Goal: Information Seeking & Learning: Find specific fact

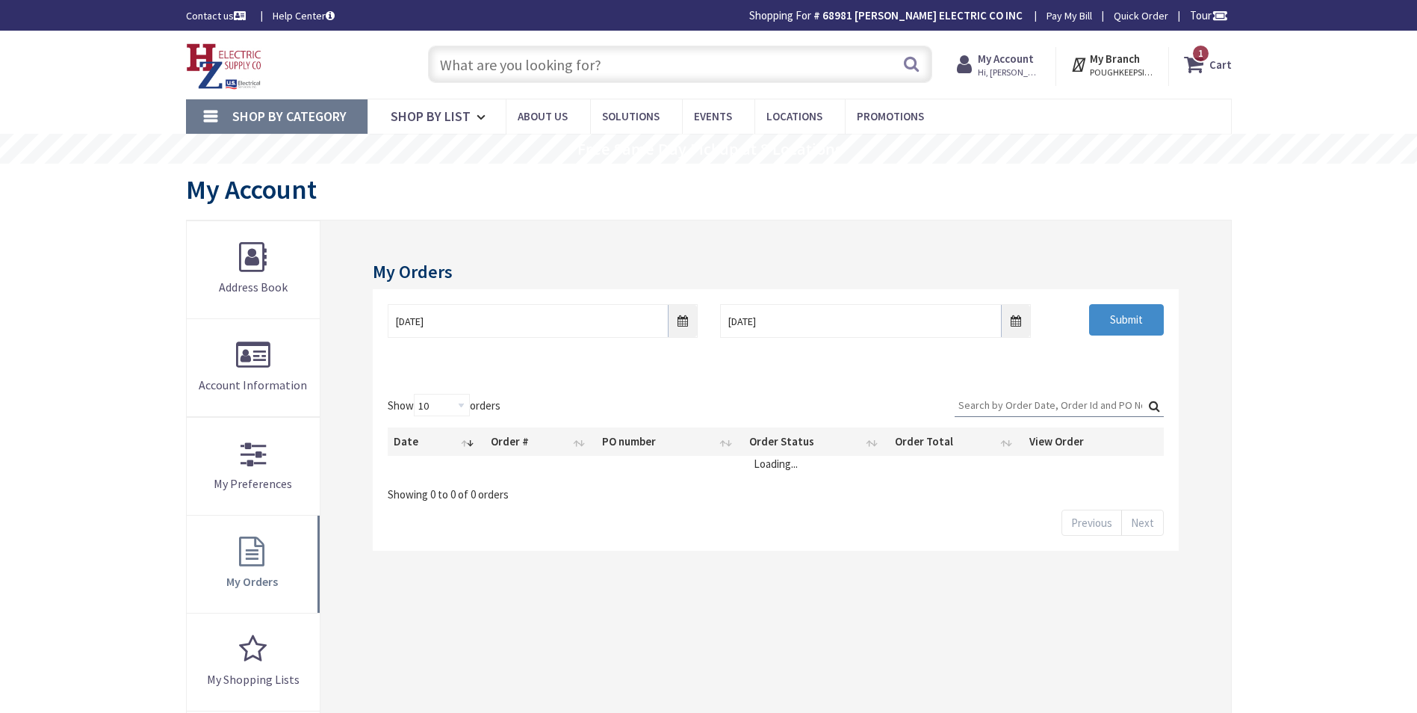
click at [1026, 402] on input "Search:" at bounding box center [1059, 405] width 209 height 22
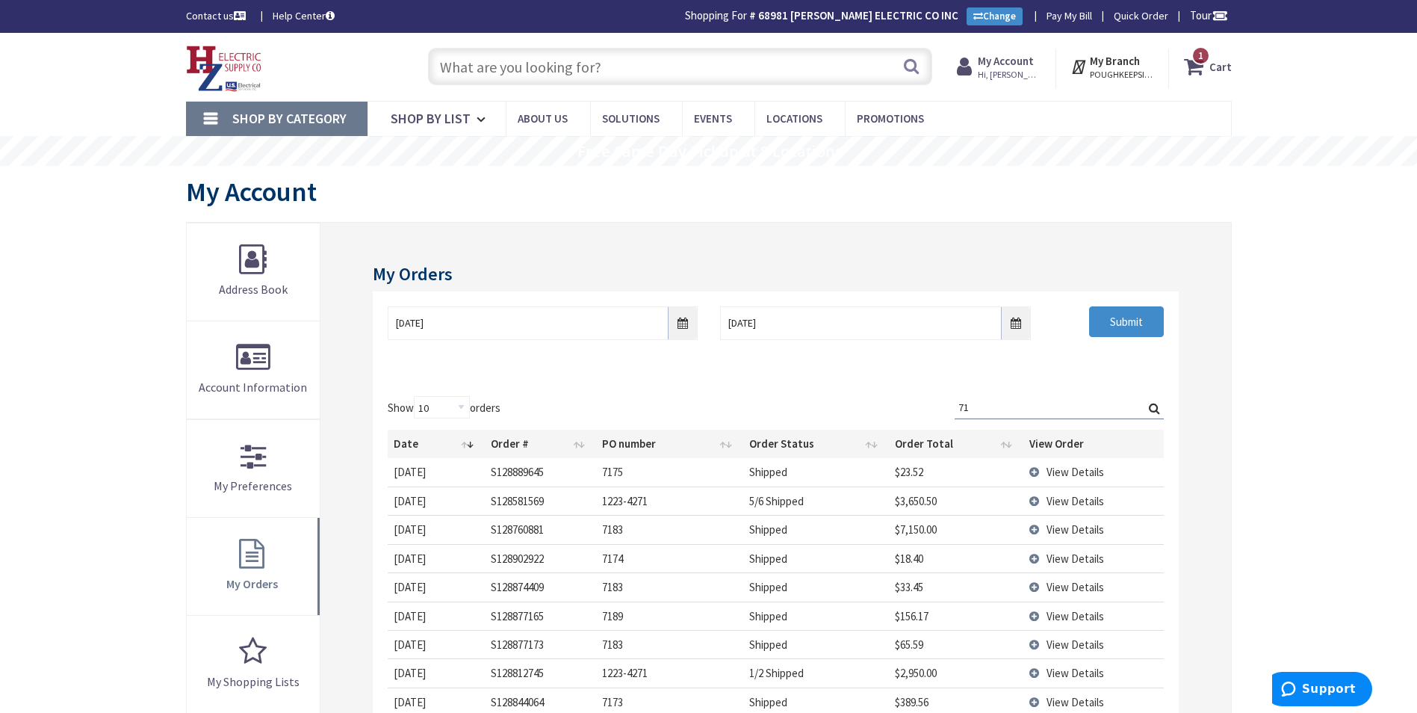
type input "7"
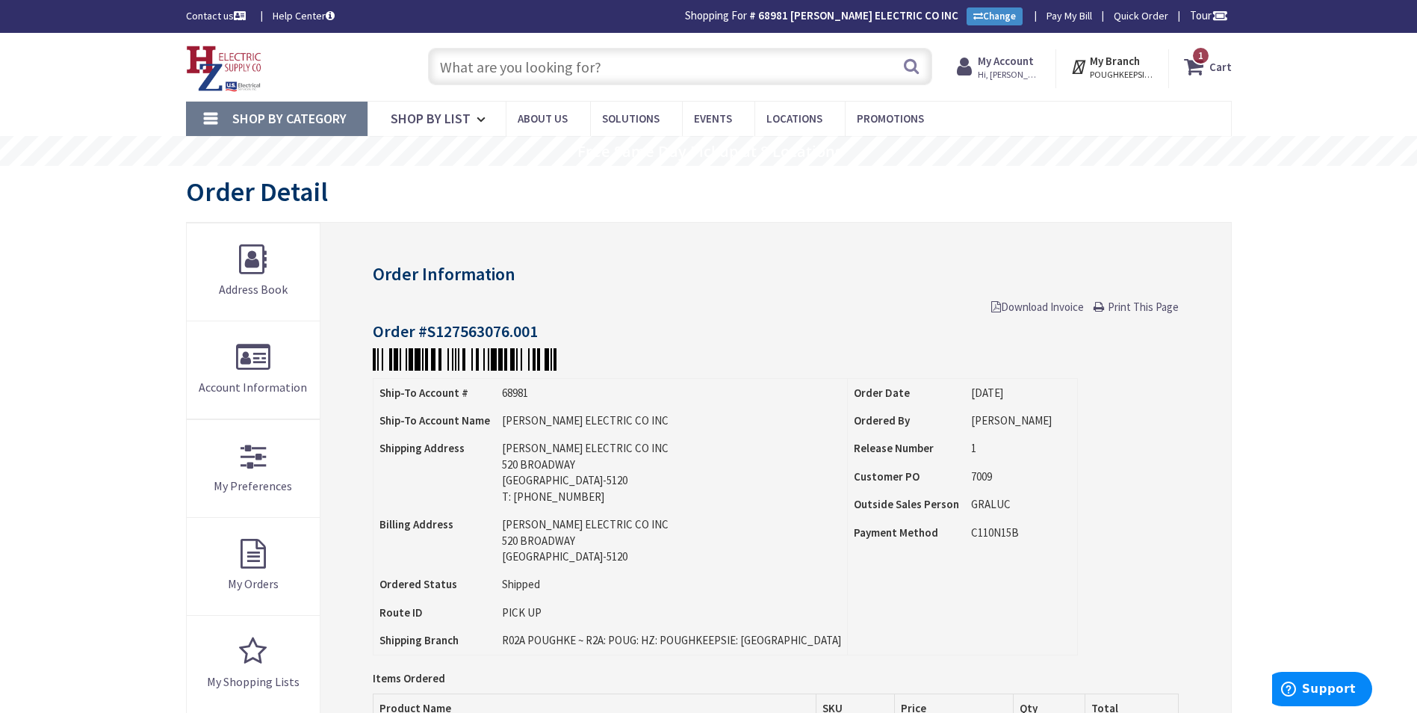
click at [744, 69] on input "text" at bounding box center [680, 66] width 504 height 37
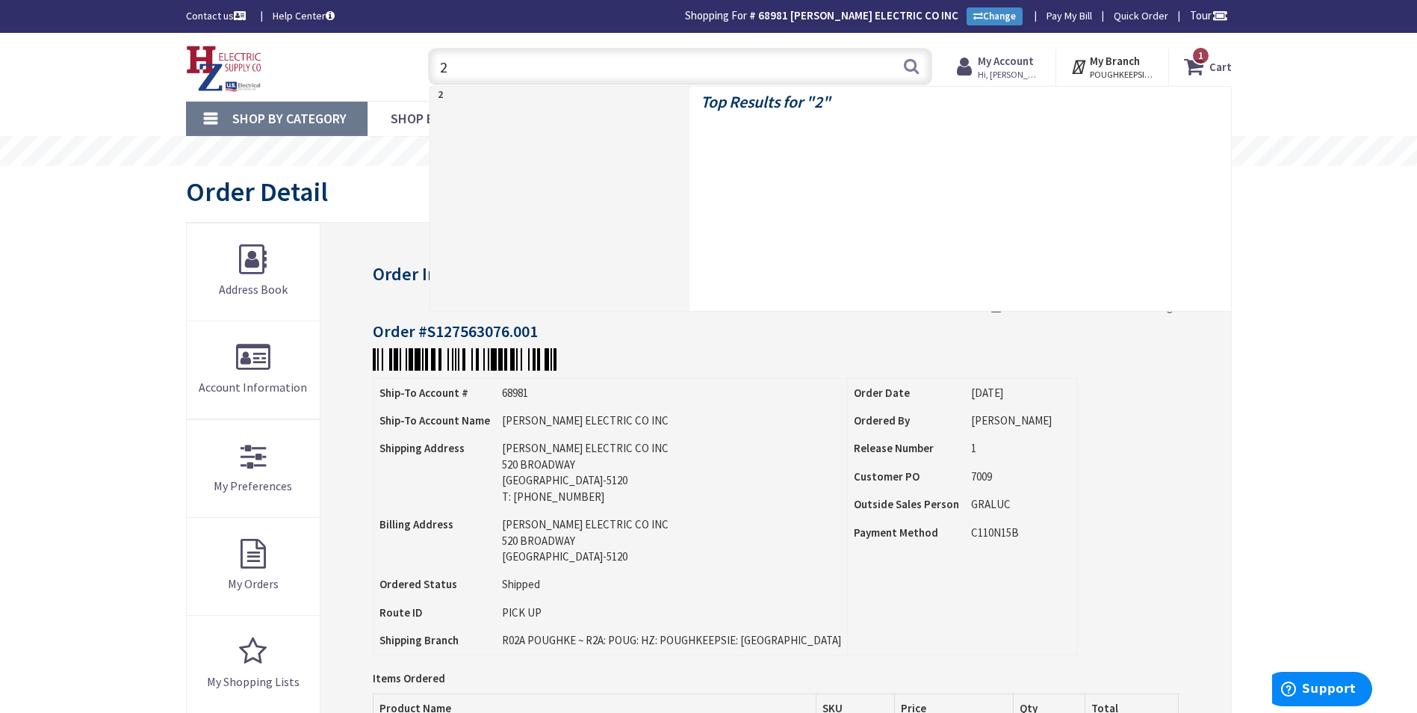
type input "2"
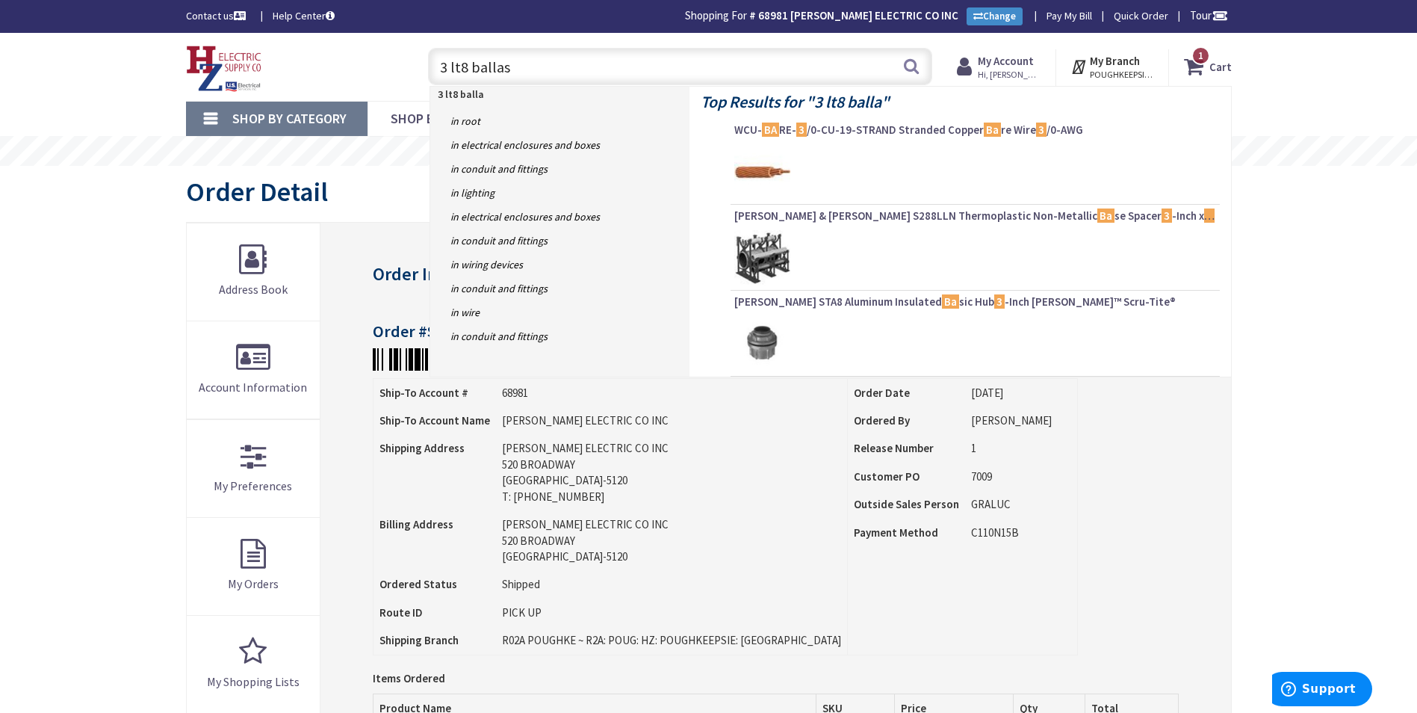
type input "3 lt8 ballast"
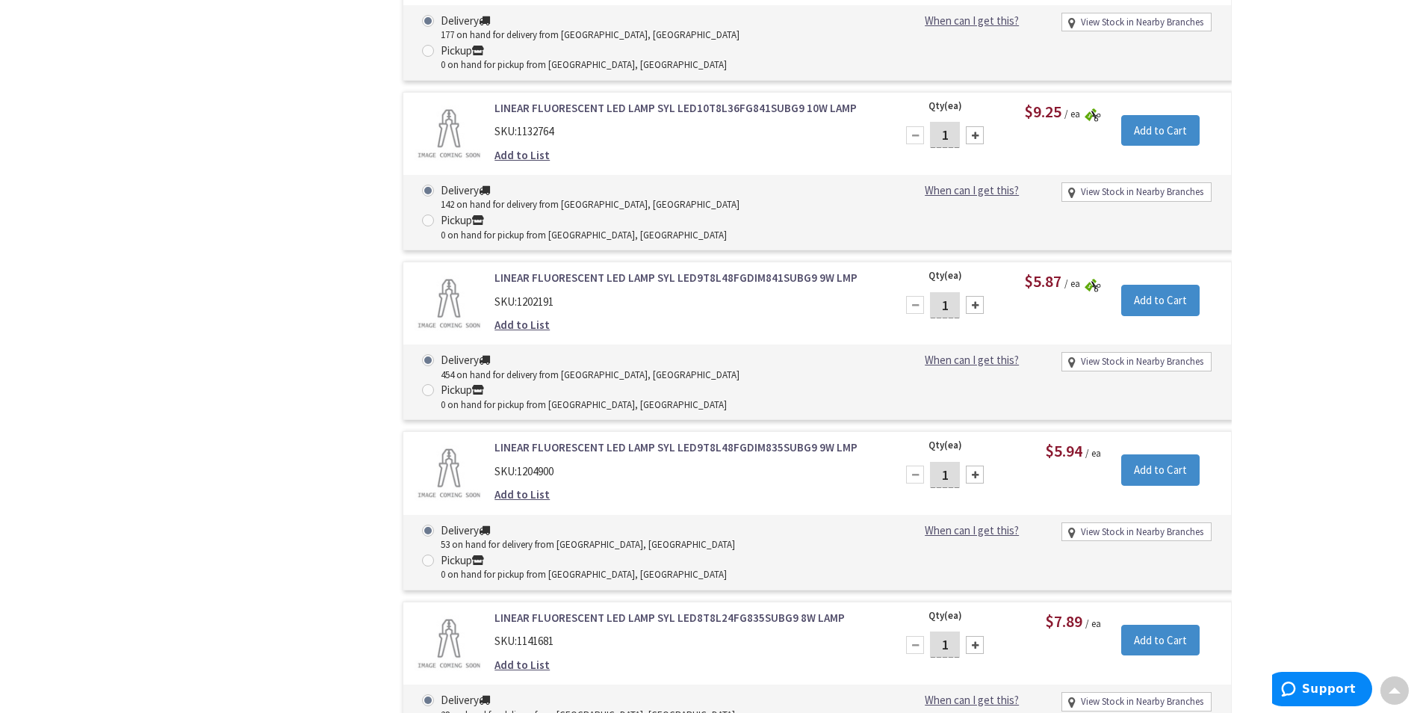
scroll to position [1793, 0]
